Goal: Communication & Community: Answer question/provide support

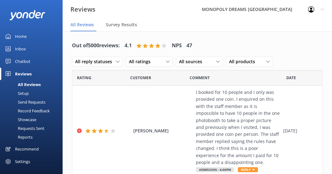
drag, startPoint x: 315, startPoint y: 30, endPoint x: 313, endPoint y: 45, distance: 15.5
click at [315, 30] on nav "All Reviews Survey Results" at bounding box center [197, 25] width 269 height 13
click at [214, 60] on div "All sources" at bounding box center [199, 61] width 44 height 7
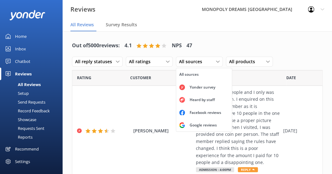
click at [193, 88] on div "Yonder survey" at bounding box center [202, 87] width 35 height 6
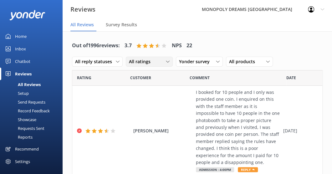
click at [151, 61] on span "All ratings" at bounding box center [141, 61] width 25 height 7
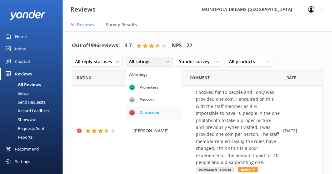
click at [156, 110] on div "Detractors" at bounding box center [149, 113] width 29 height 6
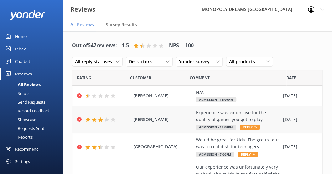
click at [202, 112] on div "Experience was expensive for the quality of games you get to play" at bounding box center [238, 116] width 84 height 14
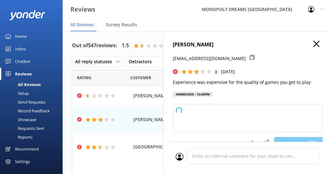
click at [250, 57] on icon at bounding box center [252, 57] width 5 height 5
type textarea "Hi [PERSON_NAME], thank you for your feedback and for giving us a try. We’re so…"
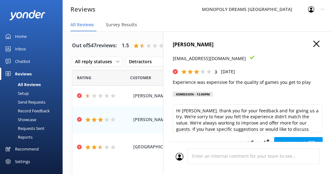
click at [194, 43] on h4 "[PERSON_NAME]" at bounding box center [248, 45] width 150 height 8
copy h4 "[PERSON_NAME]"
click at [216, 85] on p "Experience was expensive for the quality of games you get to play" at bounding box center [248, 82] width 150 height 7
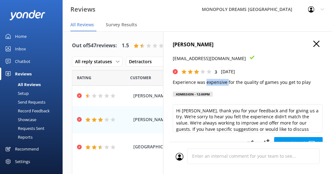
click at [216, 85] on p "Experience was expensive for the quality of games you get to play" at bounding box center [248, 82] width 150 height 7
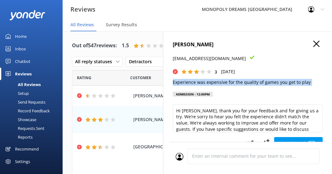
click at [216, 85] on p "Experience was expensive for the quality of games you get to play" at bounding box center [248, 82] width 150 height 7
copy p "Experience was expensive for the quality of games you get to play"
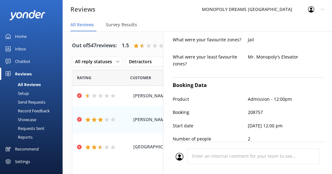
scroll to position [382, 0]
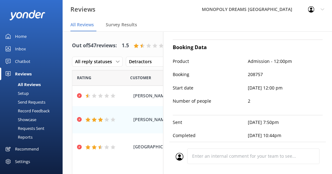
click at [254, 71] on p "208757" at bounding box center [285, 74] width 75 height 7
copy p "208757"
click at [297, 43] on h4 "Booking Data" at bounding box center [248, 47] width 150 height 8
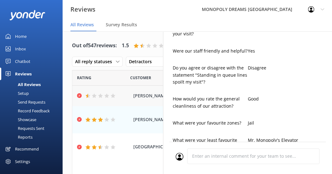
click at [130, 92] on div "[PERSON_NAME] N/A Admission - 11:00am [DATE]" at bounding box center [197, 96] width 250 height 20
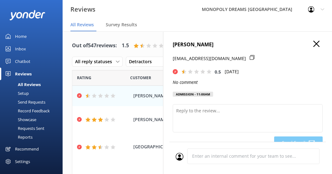
click at [186, 43] on h4 "[PERSON_NAME]" at bounding box center [248, 45] width 150 height 8
copy h4 "[PERSON_NAME]"
drag, startPoint x: 237, startPoint y: 57, endPoint x: 329, endPoint y: 38, distance: 93.6
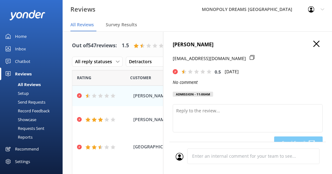
click at [250, 57] on icon at bounding box center [252, 57] width 5 height 5
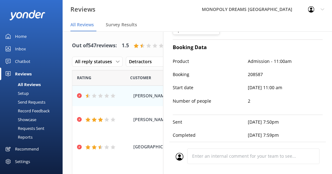
scroll to position [0, 0]
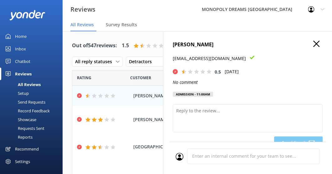
click at [190, 78] on div "[PERSON_NAME] [EMAIL_ADDRESS][DOMAIN_NAME] 0.5 [DATE] No comment Admission - 11…" at bounding box center [248, 71] width 150 height 60
drag, startPoint x: 190, startPoint y: 78, endPoint x: 190, endPoint y: 82, distance: 3.5
click at [190, 82] on icon "No comment" at bounding box center [185, 82] width 25 height 6
drag, startPoint x: 190, startPoint y: 82, endPoint x: 186, endPoint y: 82, distance: 3.8
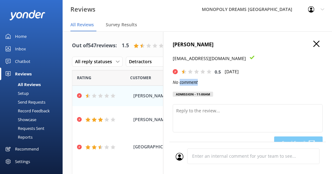
click at [186, 82] on icon "No comment" at bounding box center [185, 82] width 25 height 6
drag, startPoint x: 186, startPoint y: 82, endPoint x: 180, endPoint y: 82, distance: 6.3
click at [180, 82] on icon "No comment" at bounding box center [185, 82] width 25 height 6
click at [177, 82] on icon "No comment" at bounding box center [185, 82] width 25 height 6
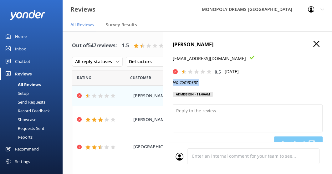
click at [177, 82] on icon "No comment" at bounding box center [185, 82] width 25 height 6
copy icon "No comment"
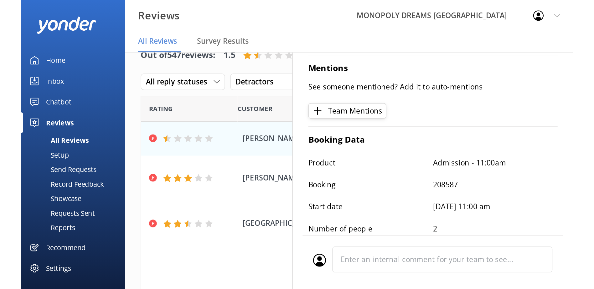
scroll to position [161, 0]
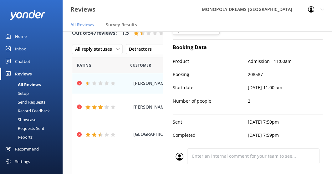
click at [255, 71] on p "208587" at bounding box center [285, 74] width 75 height 7
copy p "208587"
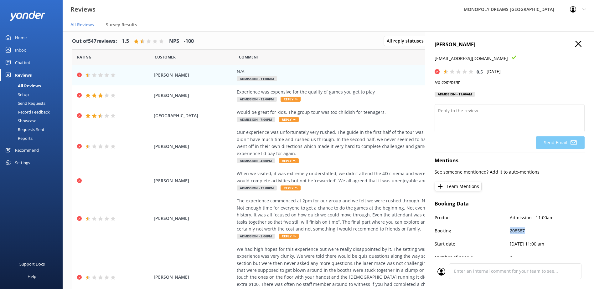
scroll to position [0, 0]
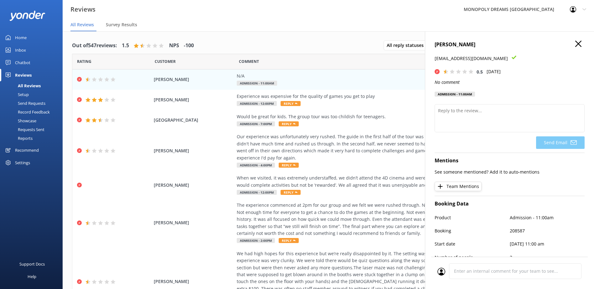
click at [576, 43] on div "[PERSON_NAME] [EMAIL_ADDRESS][DOMAIN_NAME] 0.5 [DATE] No comment Admission - 11…" at bounding box center [509, 175] width 169 height 289
click at [575, 43] on use "button" at bounding box center [578, 44] width 6 height 6
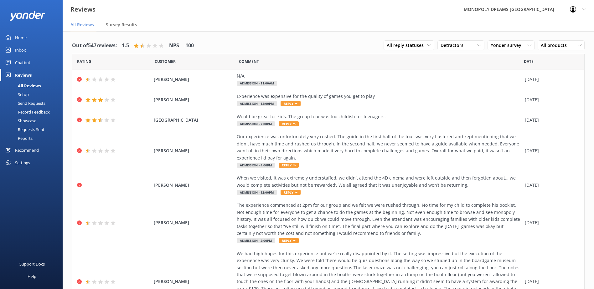
click at [233, 42] on div "Out of 547 reviews: 1.5 NPS -100 All reply statuses All reply statuses Needs a …" at bounding box center [328, 46] width 512 height 16
click at [499, 44] on span "Yonder survey" at bounding box center [507, 45] width 34 height 7
click at [503, 58] on div "All sources" at bounding box center [500, 58] width 19 height 6
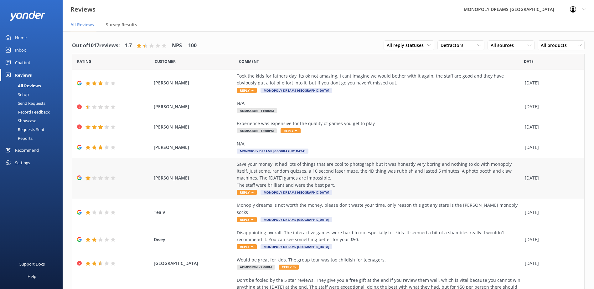
click at [334, 171] on div "Save your money. It had lots of things that are cool to photograph but it was h…" at bounding box center [379, 175] width 285 height 28
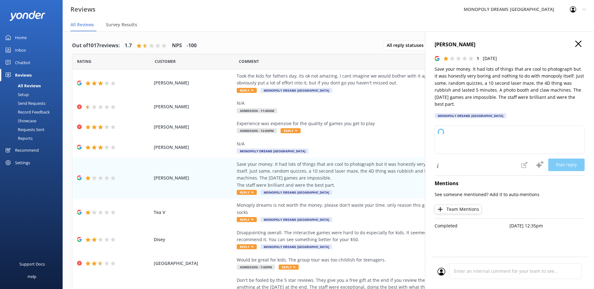
type textarea "Thank you for your feedback. We're sorry to hear that your experience didn't me…"
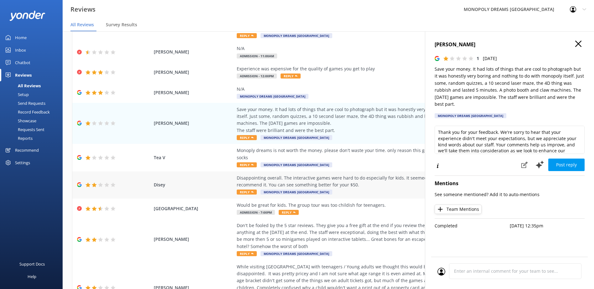
scroll to position [63, 0]
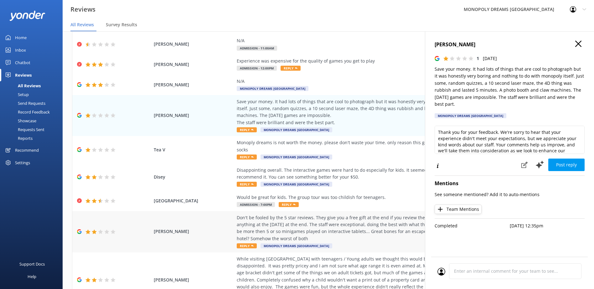
click at [357, 224] on div "Don't be fooled by the 5 star reviews. They give you a free gift at the end if …" at bounding box center [379, 228] width 285 height 28
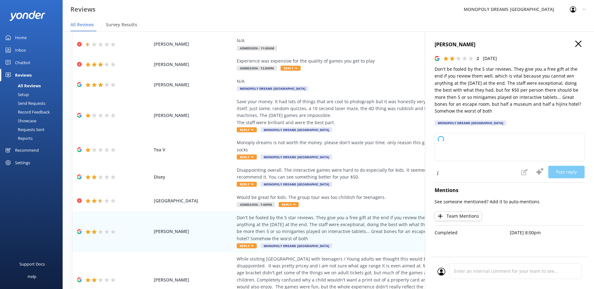
type textarea "Thank you for sharing your feedback. We appreciate your kind words about our st…"
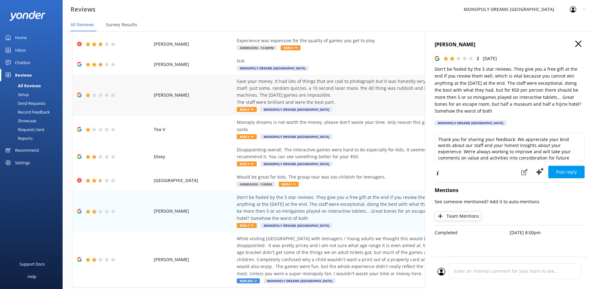
scroll to position [95, 0]
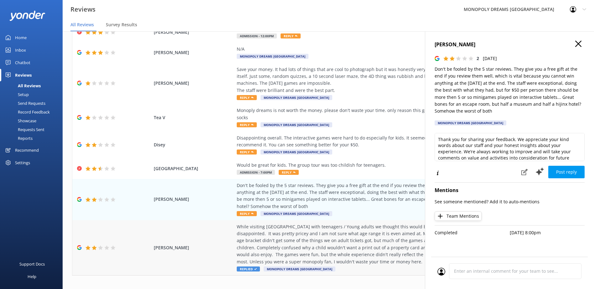
click at [351, 229] on div "While visiting [GEOGRAPHIC_DATA] with teenagers / Young adults we thought this …" at bounding box center [379, 244] width 285 height 42
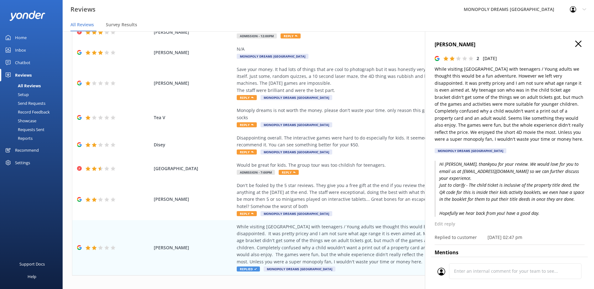
click at [575, 43] on use "button" at bounding box center [578, 44] width 6 height 6
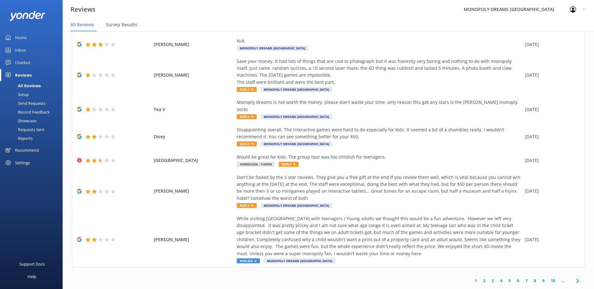
scroll to position [13, 0]
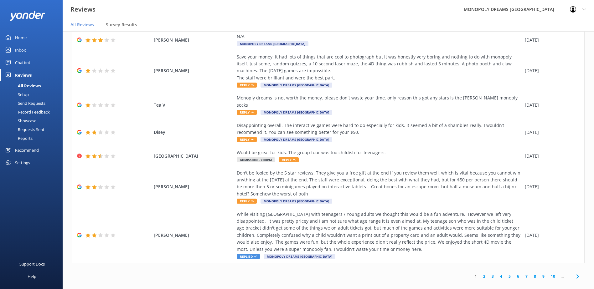
click at [480, 273] on link "2" at bounding box center [484, 276] width 8 height 6
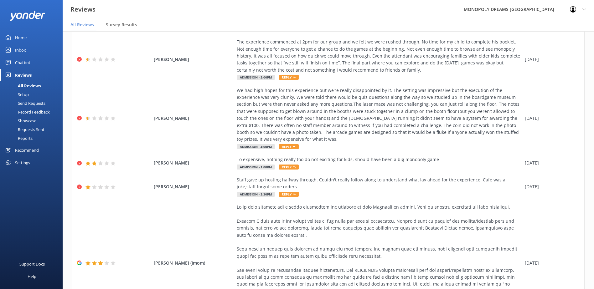
scroll to position [221, 0]
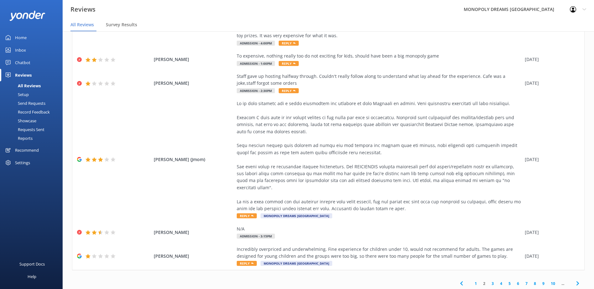
click at [472, 281] on link "1" at bounding box center [475, 284] width 8 height 6
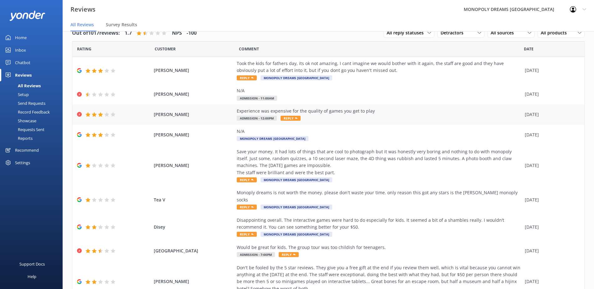
scroll to position [95, 0]
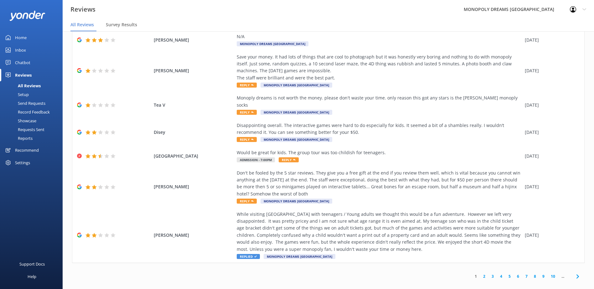
click at [488, 273] on link "3" at bounding box center [492, 276] width 8 height 6
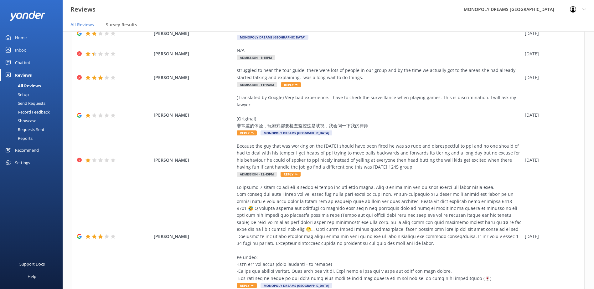
scroll to position [151, 0]
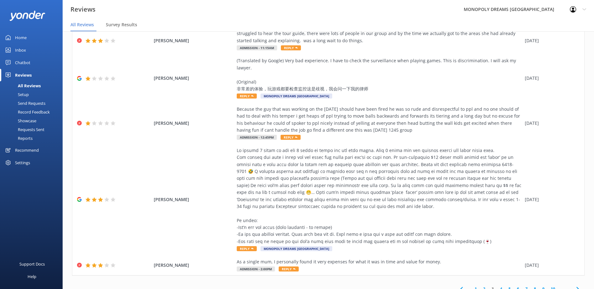
click at [498, 286] on link "4" at bounding box center [501, 289] width 8 height 6
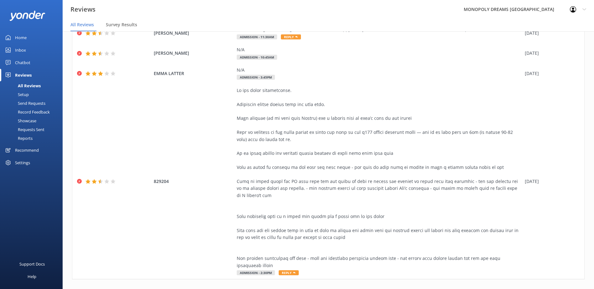
scroll to position [221, 0]
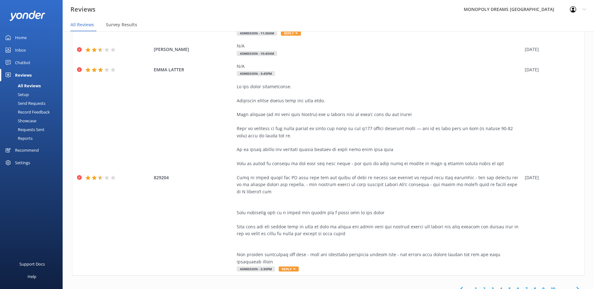
click at [505, 286] on link "5" at bounding box center [509, 289] width 8 height 6
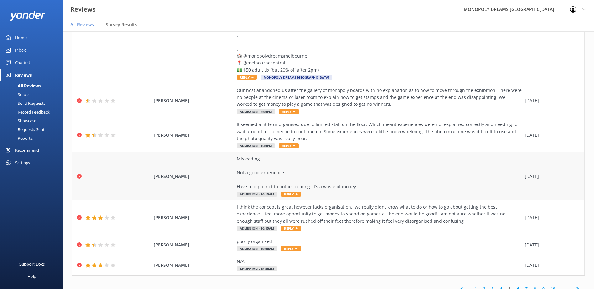
scroll to position [13, 0]
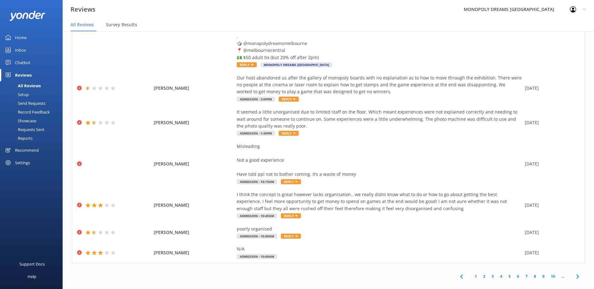
click at [513, 273] on link "6" at bounding box center [517, 276] width 8 height 6
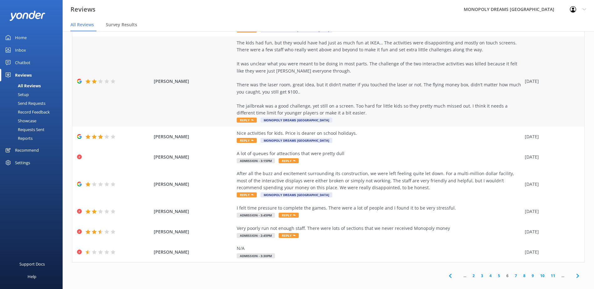
scroll to position [172, 0]
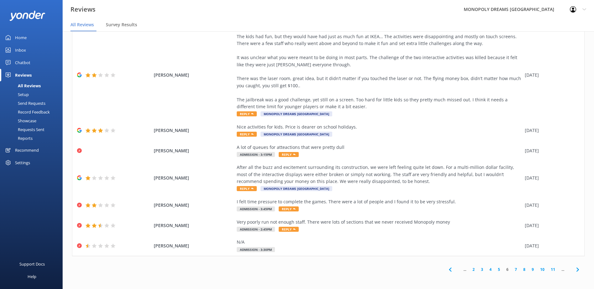
click at [447, 269] on icon at bounding box center [450, 270] width 8 height 8
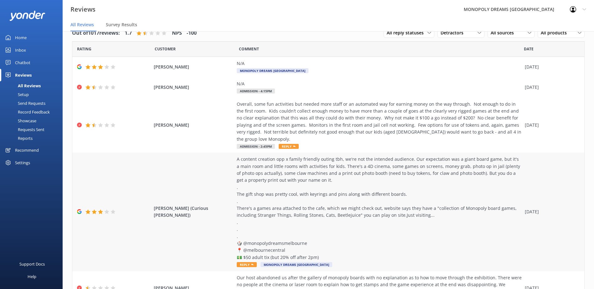
scroll to position [200, 0]
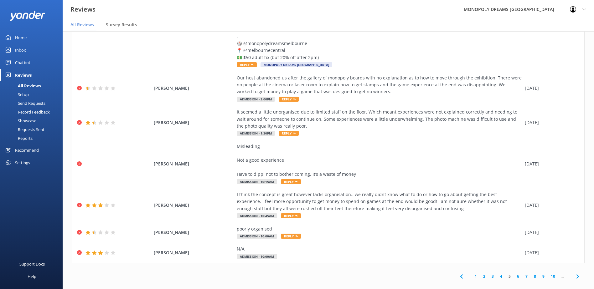
click at [471, 273] on link "1" at bounding box center [475, 276] width 8 height 6
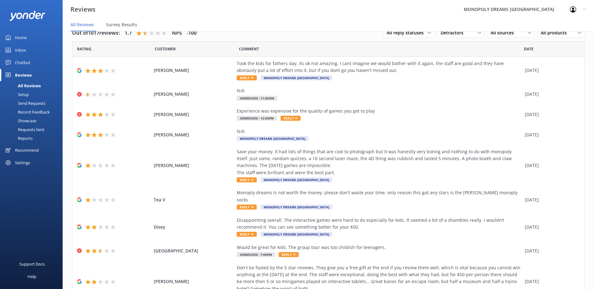
click at [272, 15] on div "Reviews MONOPOLY DREAMS [GEOGRAPHIC_DATA] Profile Settings Logout" at bounding box center [297, 9] width 594 height 19
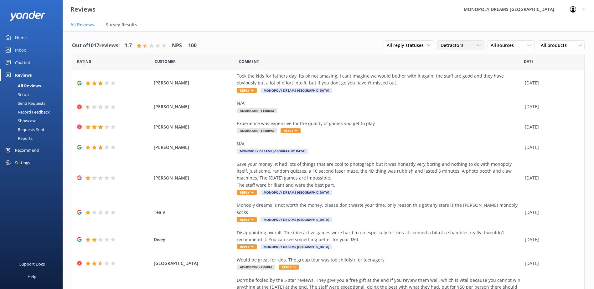
click at [462, 45] on div "Detractors" at bounding box center [461, 45] width 44 height 7
click at [458, 57] on link "All ratings" at bounding box center [465, 58] width 56 height 13
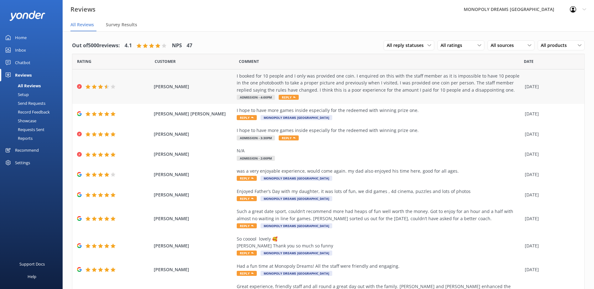
click at [320, 82] on div "I booked for 10 people and I only was provided one coin. I enquired on this wit…" at bounding box center [379, 83] width 285 height 21
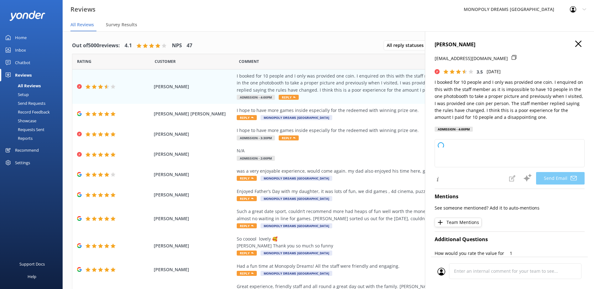
type textarea "Hi [PERSON_NAME], Thank you for sharing your feedback and for bringing this to …"
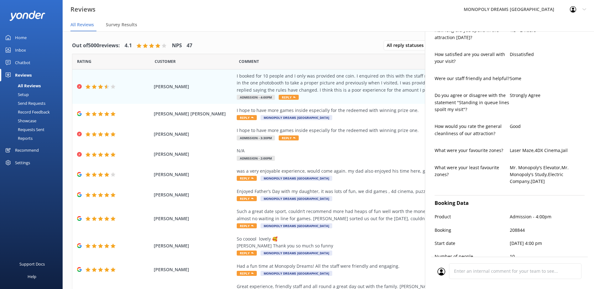
scroll to position [309, 0]
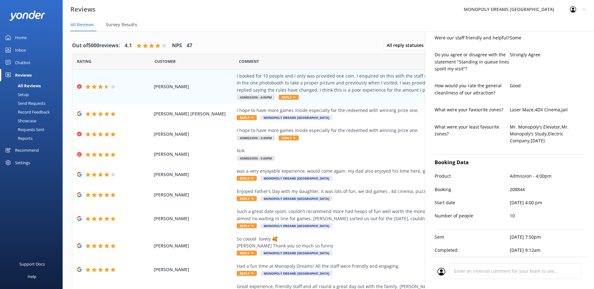
click at [517, 186] on p "208844" at bounding box center [546, 189] width 75 height 7
copy p "208844"
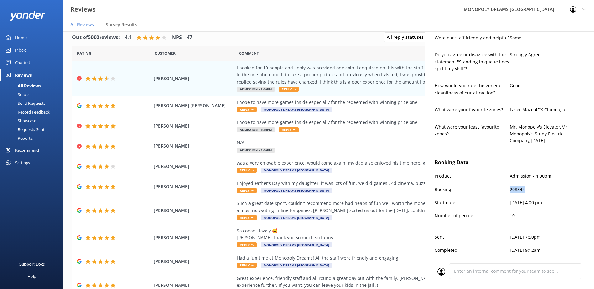
scroll to position [13, 0]
